Goal: Task Accomplishment & Management: Use online tool/utility

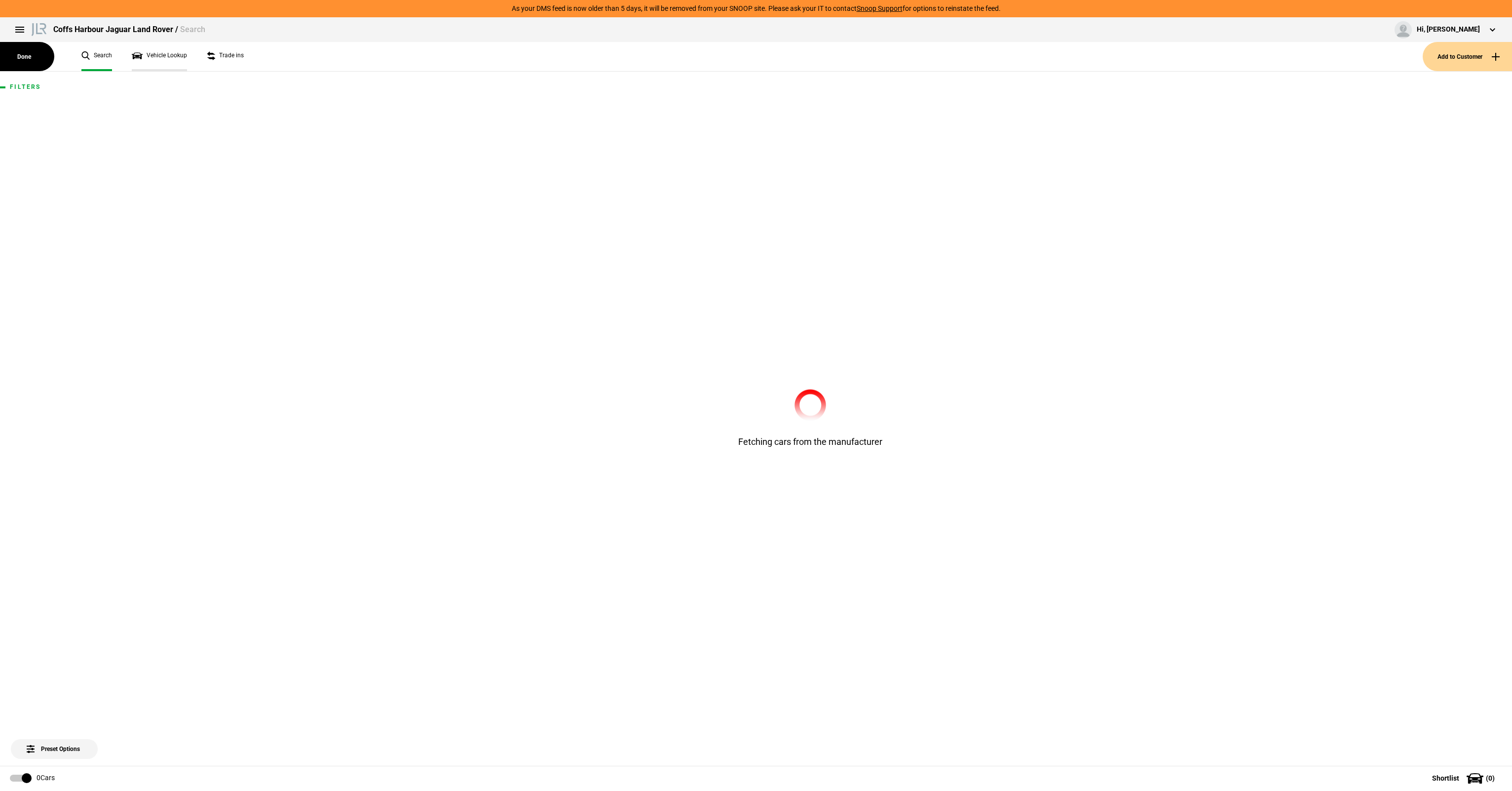
click at [164, 63] on link "Vehicle Lookup" at bounding box center [159, 56] width 56 height 29
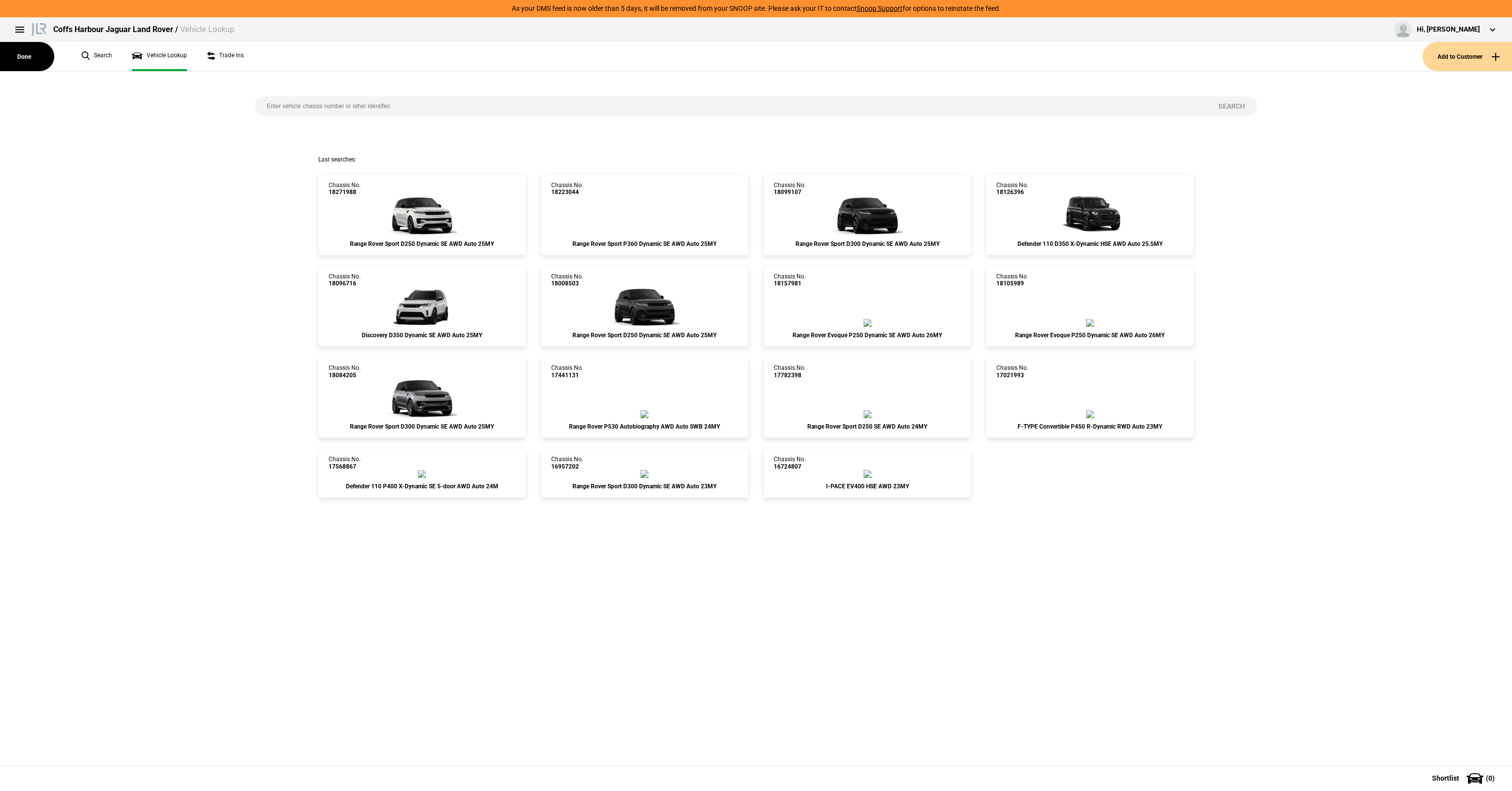
click at [331, 93] on div "Search" at bounding box center [756, 113] width 1018 height 84
click at [334, 100] on input "search" at bounding box center [731, 106] width 952 height 20
paste input "[US_VEHICLE_IDENTIFICATION_NUMBER]"
type input "[US_VEHICLE_IDENTIFICATION_NUMBER]"
click at [1244, 103] on button "Search" at bounding box center [1232, 106] width 52 height 20
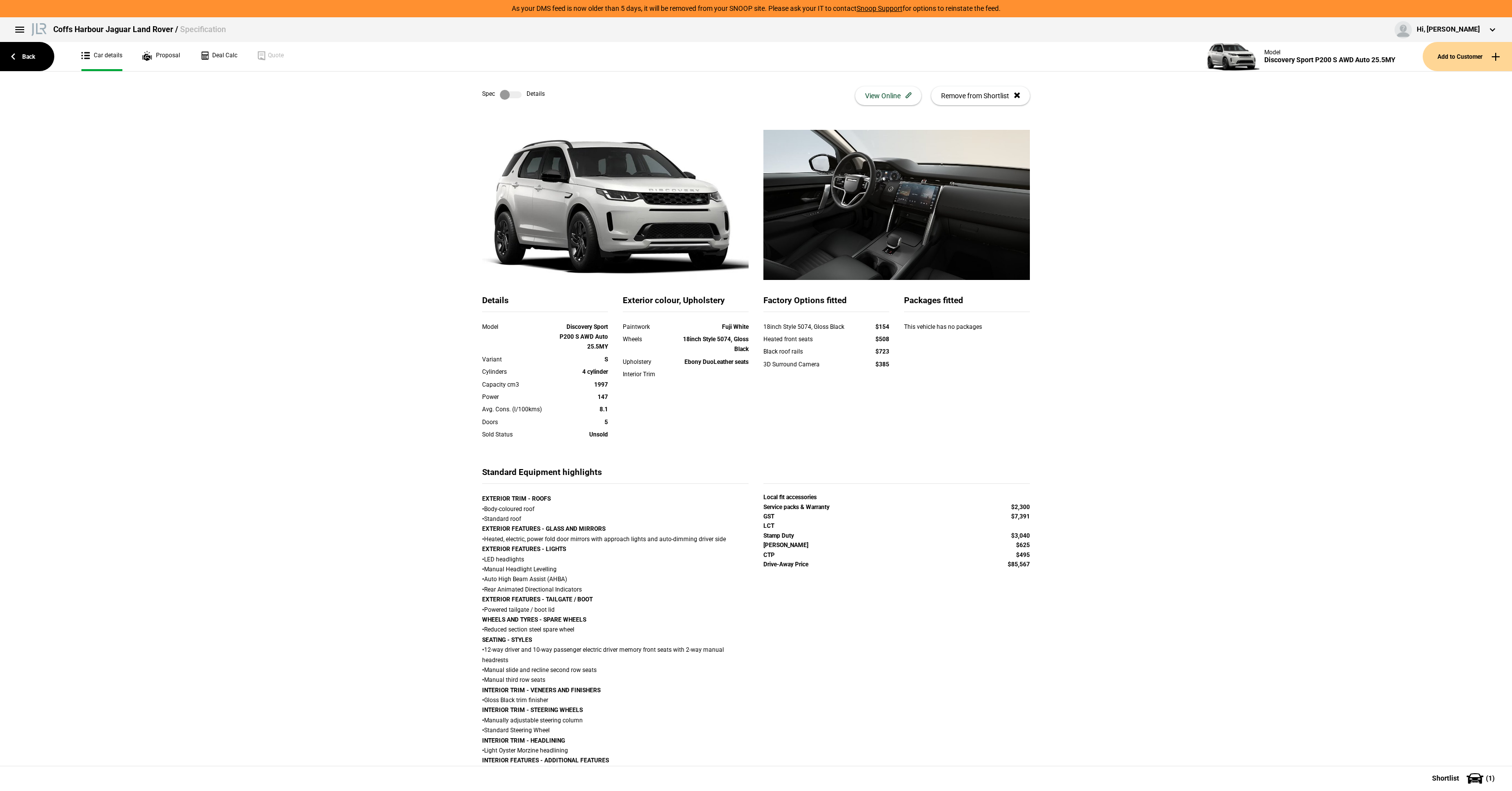
click at [503, 94] on label at bounding box center [510, 95] width 22 height 10
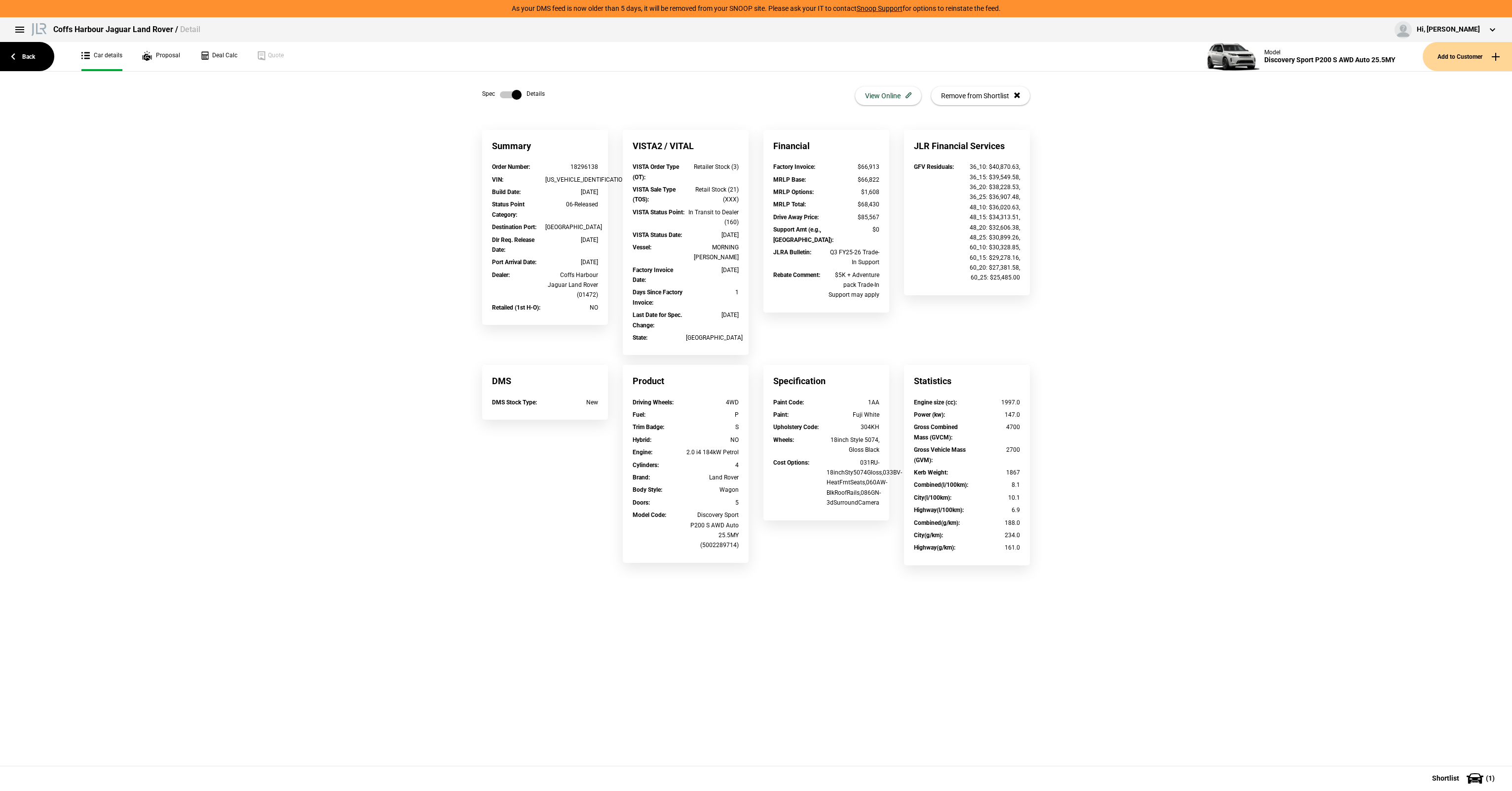
click at [573, 179] on div "[US_VEHICLE_IDENTIFICATION_NUMBER]" at bounding box center [572, 179] width 54 height 10
copy div "[US_VEHICLE_IDENTIFICATION_NUMBER]"
click at [506, 90] on label at bounding box center [510, 95] width 22 height 10
